Goal: Task Accomplishment & Management: Manage account settings

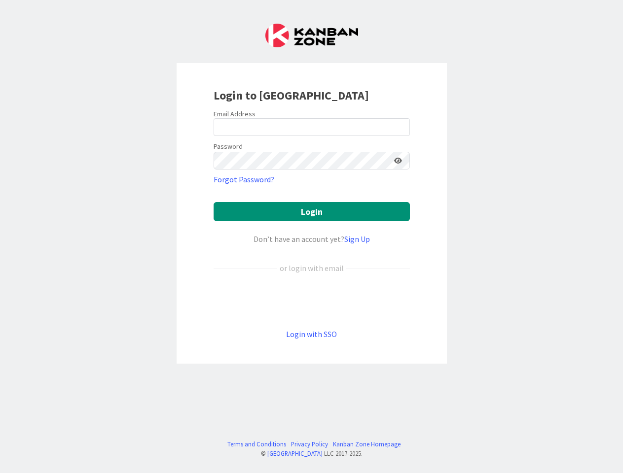
click at [311, 237] on div "Don’t have an account yet? Sign Up" at bounding box center [311, 239] width 196 height 12
click at [398, 161] on icon at bounding box center [398, 160] width 8 height 7
click at [312, 211] on button "Login" at bounding box center [311, 211] width 196 height 19
